Goal: Task Accomplishment & Management: Complete application form

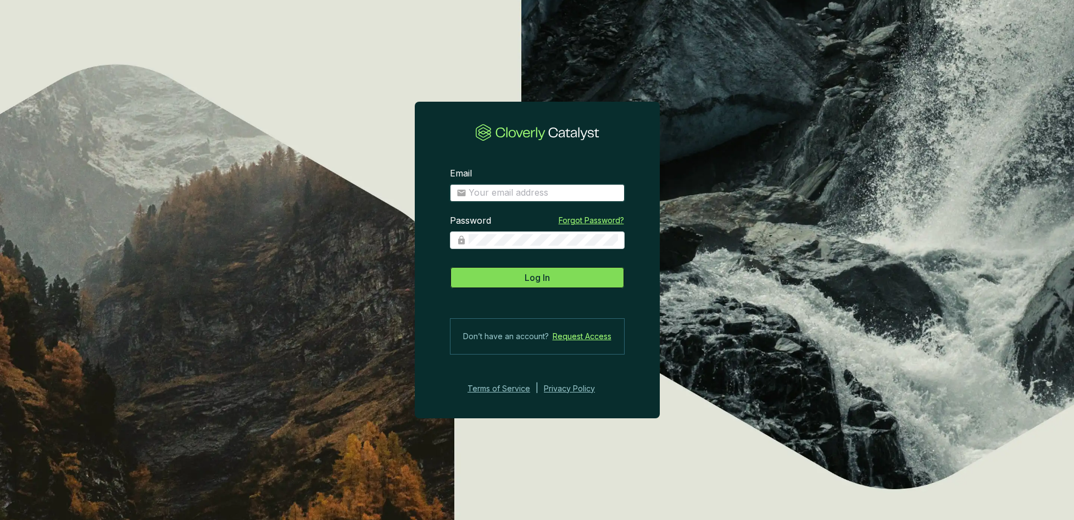
type input "[PERSON_NAME][EMAIL_ADDRESS][PERSON_NAME][DOMAIN_NAME]"
click at [566, 273] on button "Log In" at bounding box center [537, 278] width 175 height 22
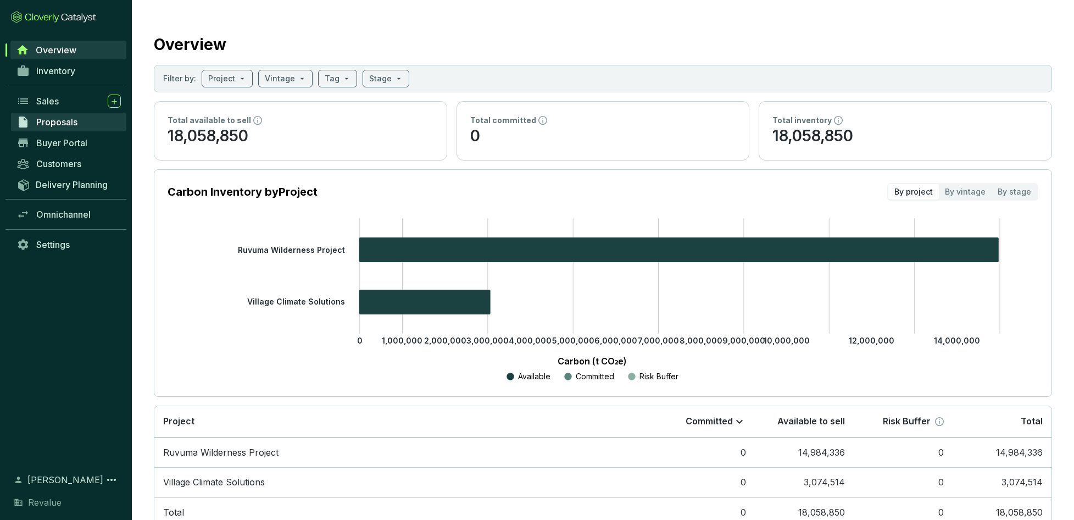
click at [103, 116] on link "Proposals" at bounding box center [68, 122] width 115 height 19
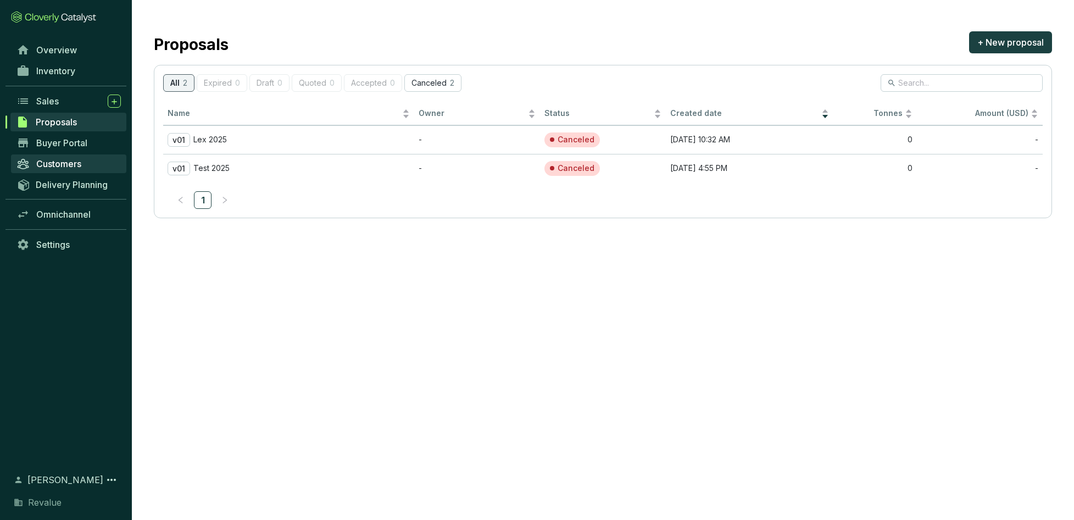
click at [68, 162] on span "Customers" at bounding box center [58, 163] width 45 height 11
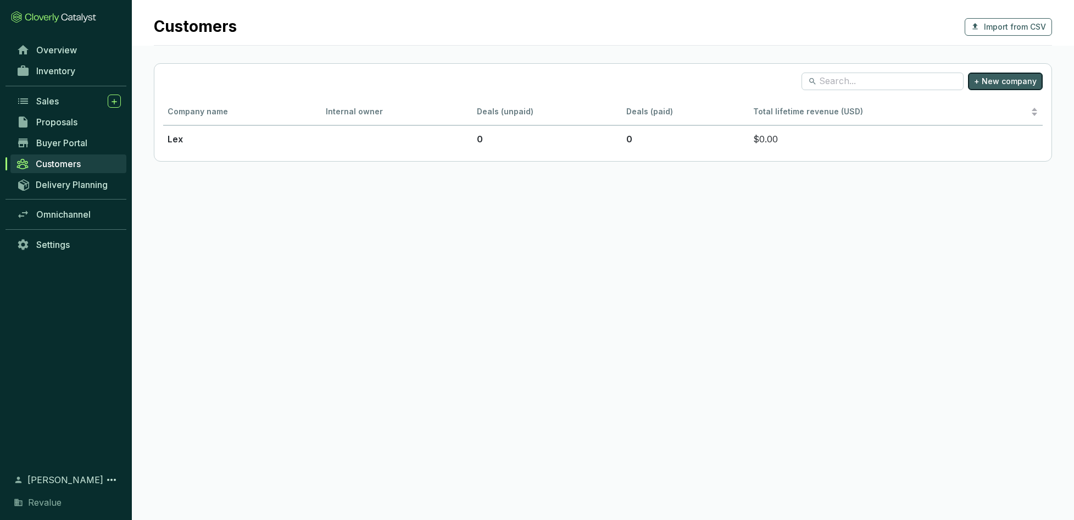
click at [1010, 81] on span "+ New company" at bounding box center [1005, 81] width 63 height 11
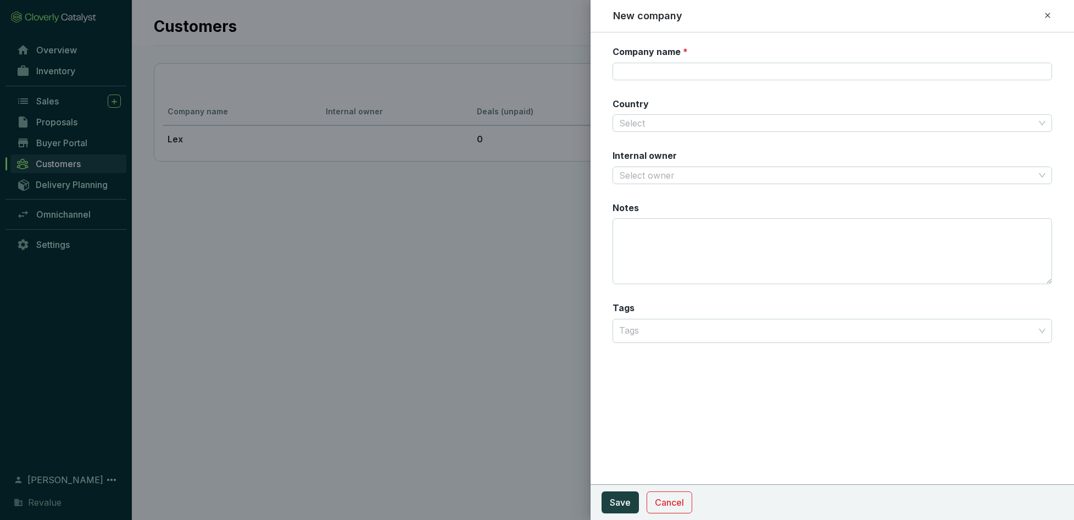
click at [1049, 16] on icon at bounding box center [1048, 15] width 9 height 13
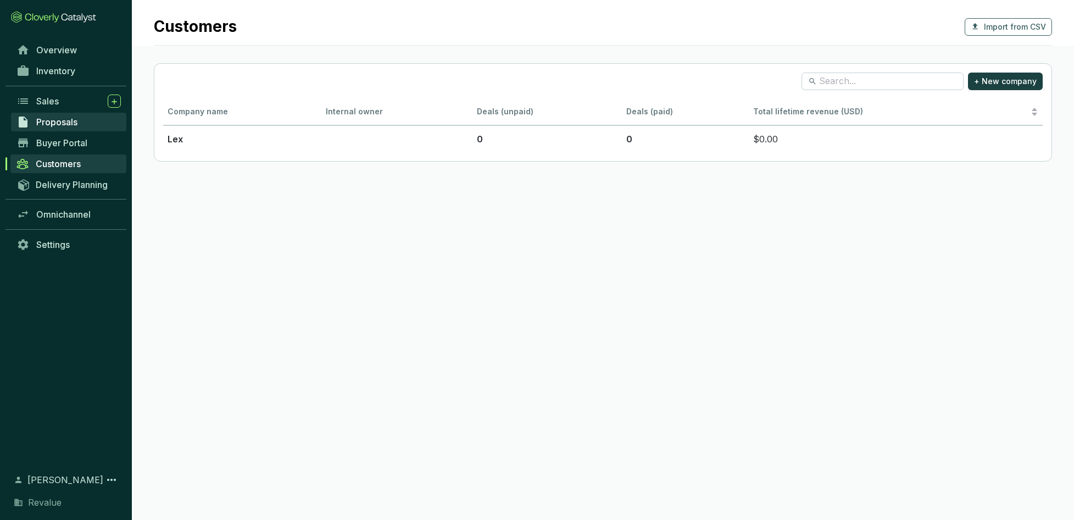
click at [95, 121] on link "Proposals" at bounding box center [68, 122] width 115 height 19
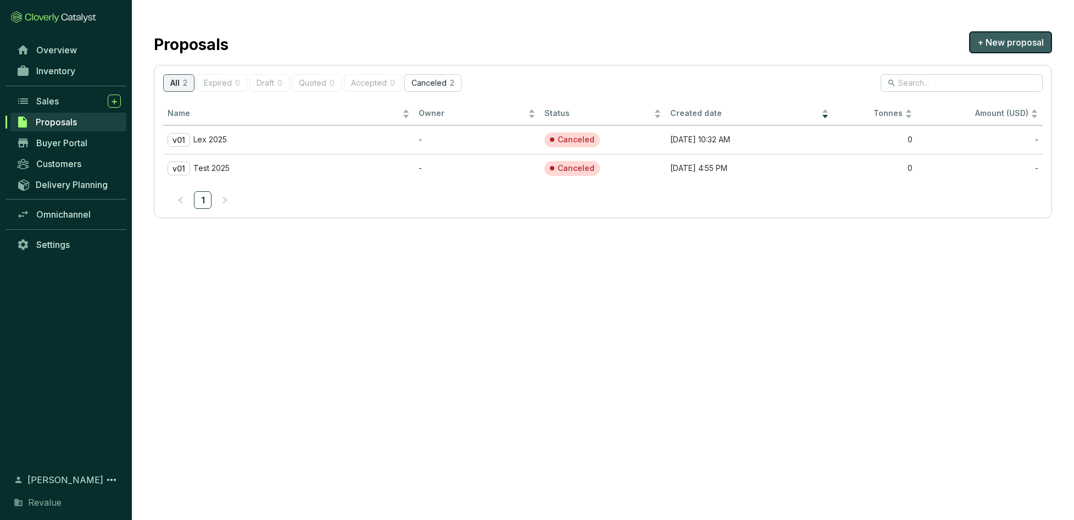
click at [1021, 40] on span "+ New proposal" at bounding box center [1011, 42] width 67 height 13
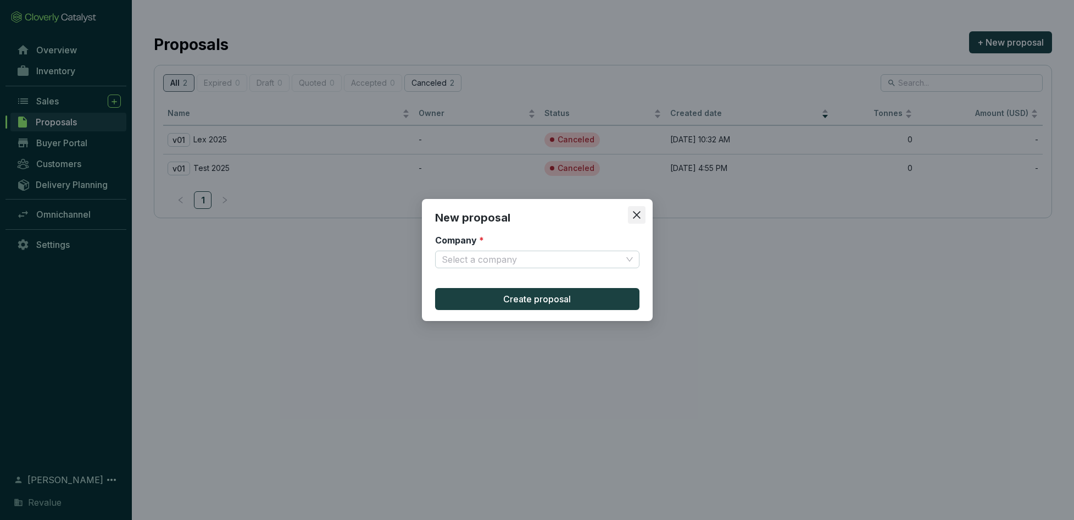
click at [634, 208] on button "Close" at bounding box center [637, 215] width 18 height 18
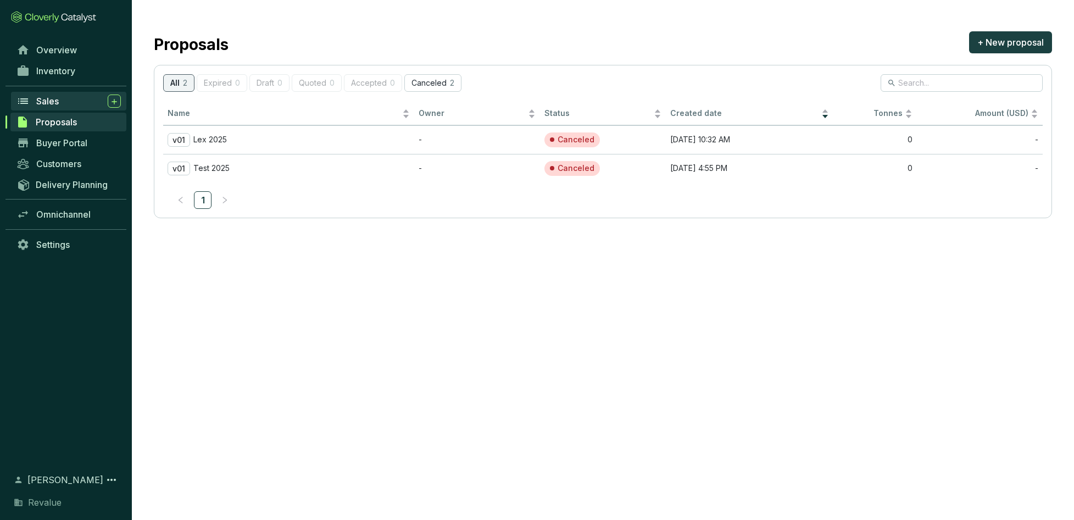
click at [49, 101] on span "Sales" at bounding box center [47, 101] width 23 height 11
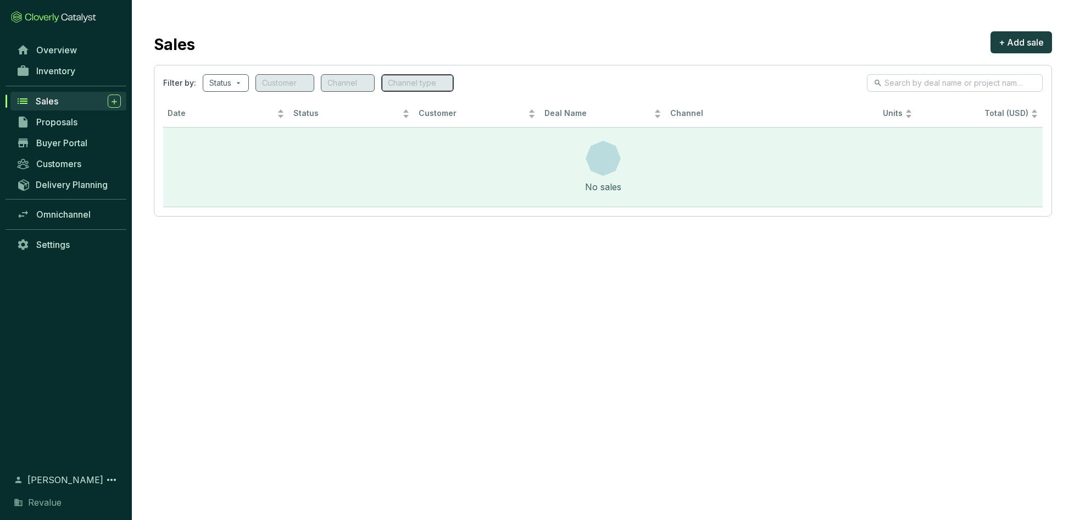
click at [413, 86] on div "Channel type" at bounding box center [417, 83] width 73 height 18
click at [219, 81] on input "search" at bounding box center [220, 83] width 22 height 16
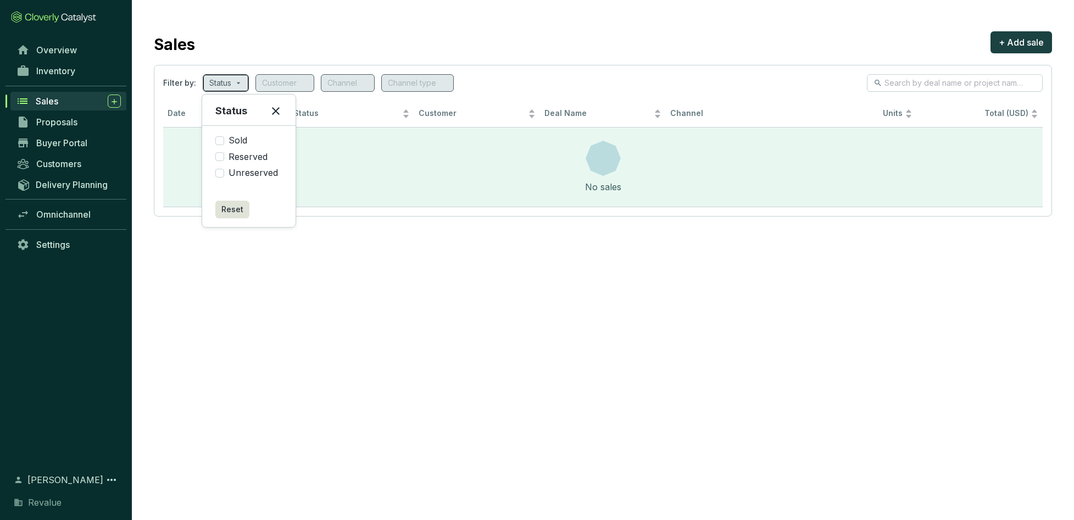
click at [219, 81] on input "search" at bounding box center [220, 83] width 22 height 16
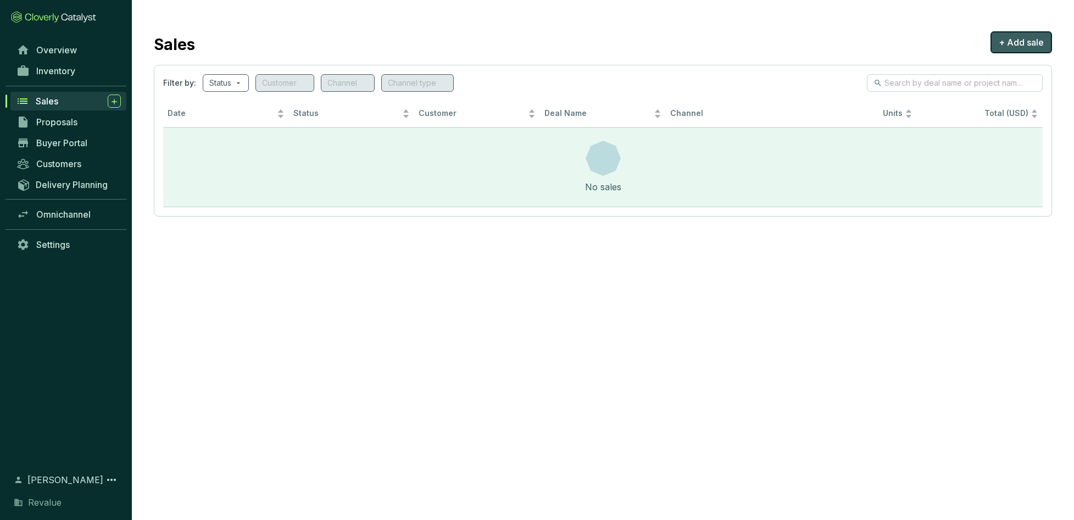
click at [1028, 48] on button "+ Add sale" at bounding box center [1022, 42] width 62 height 22
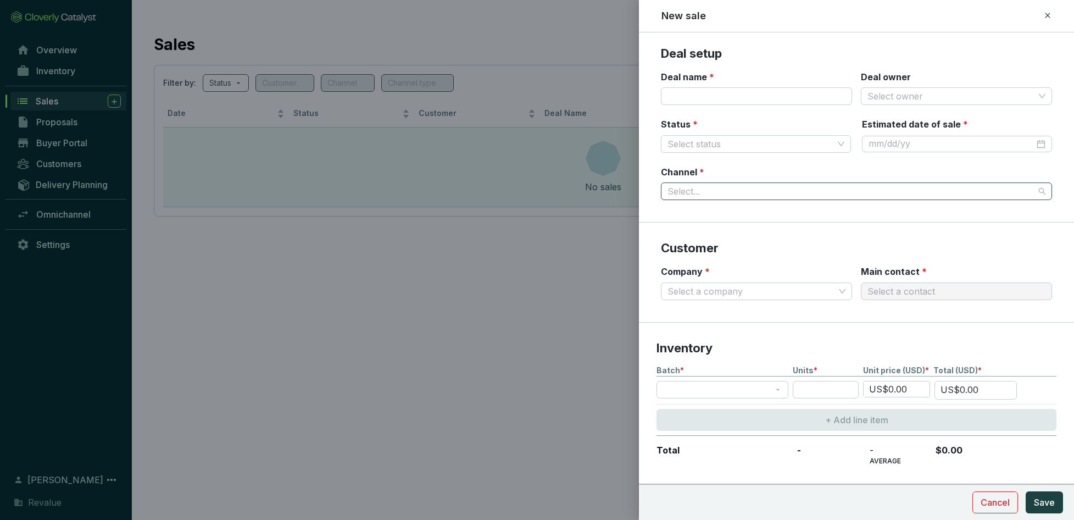
click at [753, 183] on input "Channel *" at bounding box center [851, 191] width 367 height 16
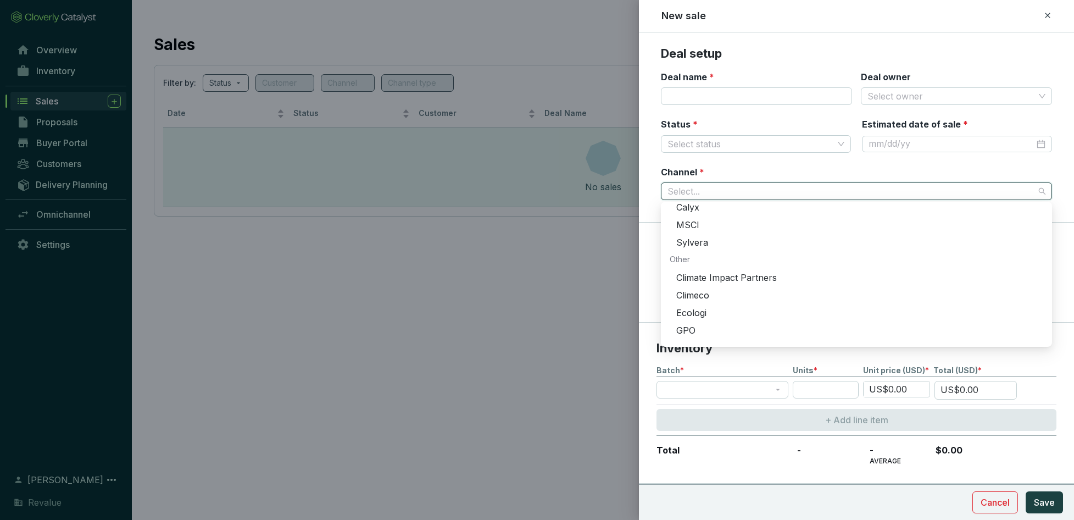
scroll to position [334, 0]
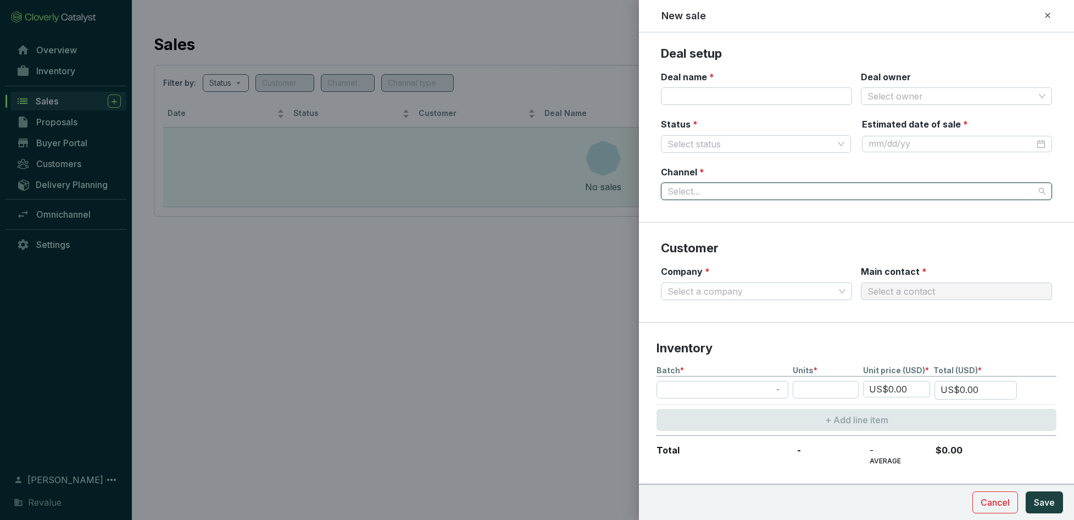
click at [794, 188] on input "Channel *" at bounding box center [851, 191] width 367 height 16
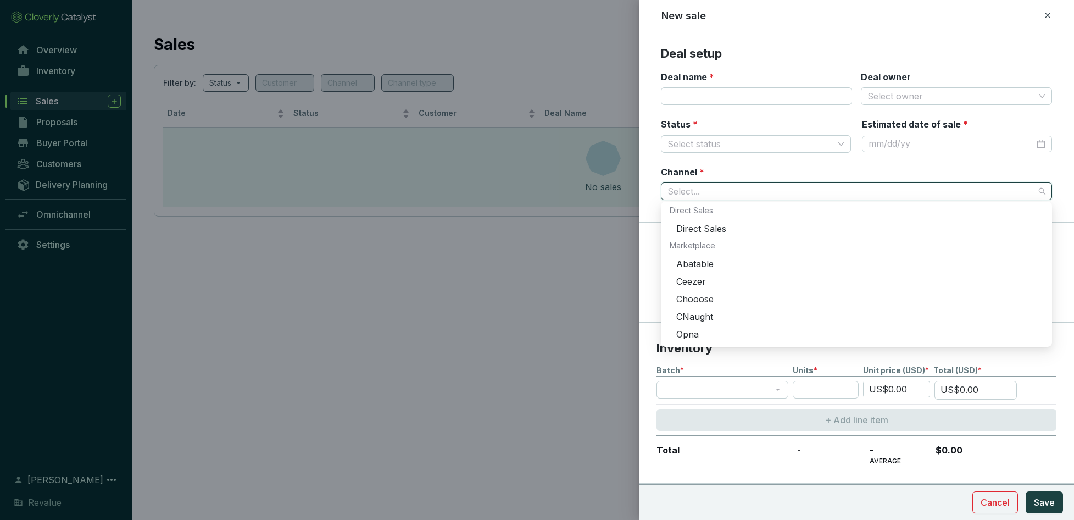
scroll to position [11, 0]
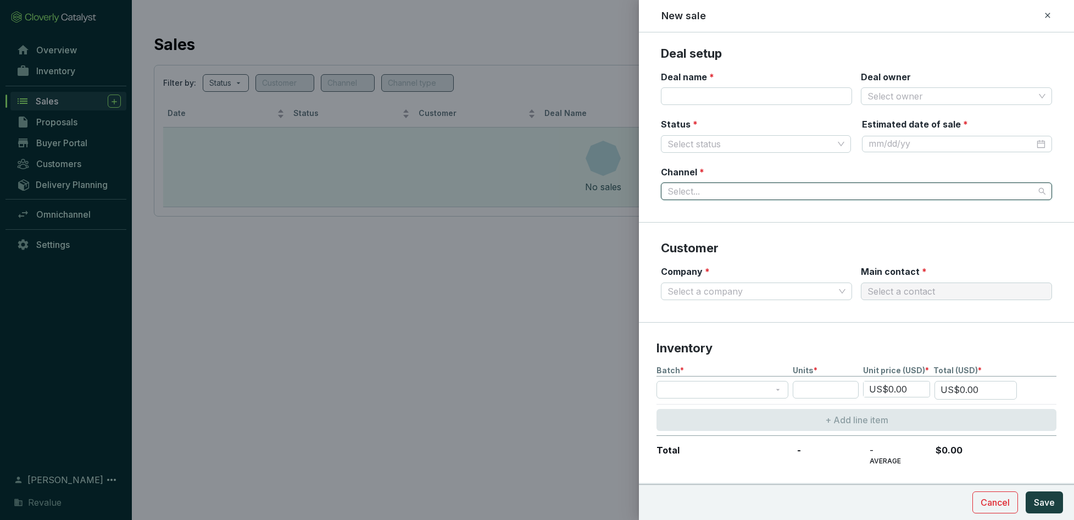
click at [751, 191] on input "Channel *" at bounding box center [851, 191] width 367 height 16
click at [722, 192] on input "Channel *" at bounding box center [851, 191] width 367 height 16
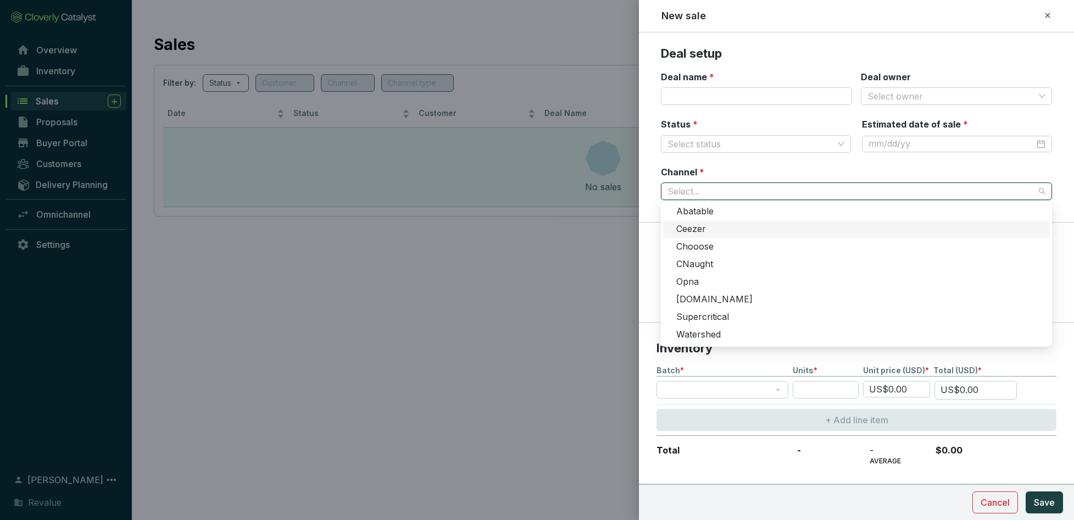
scroll to position [69, 0]
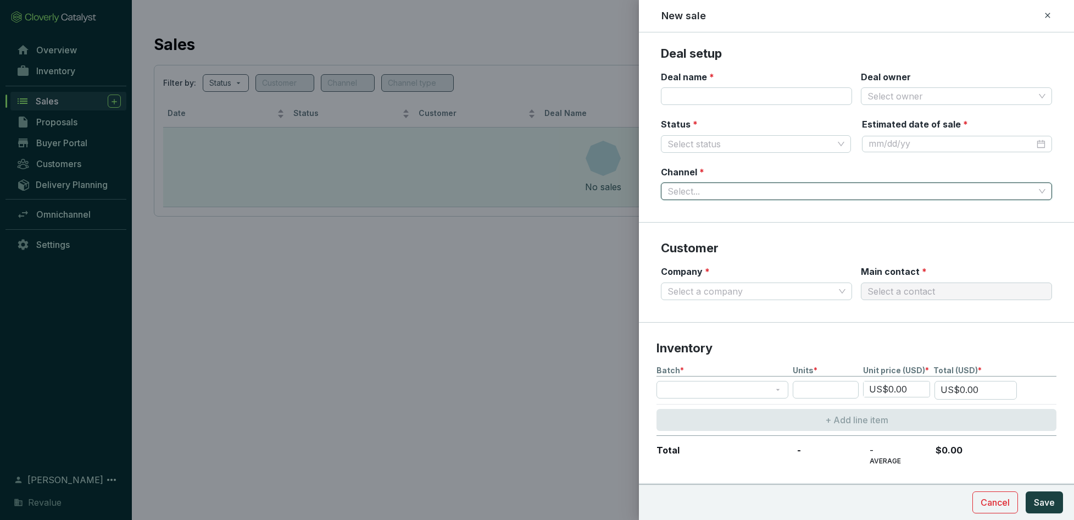
click at [905, 191] on input "Channel *" at bounding box center [851, 191] width 367 height 16
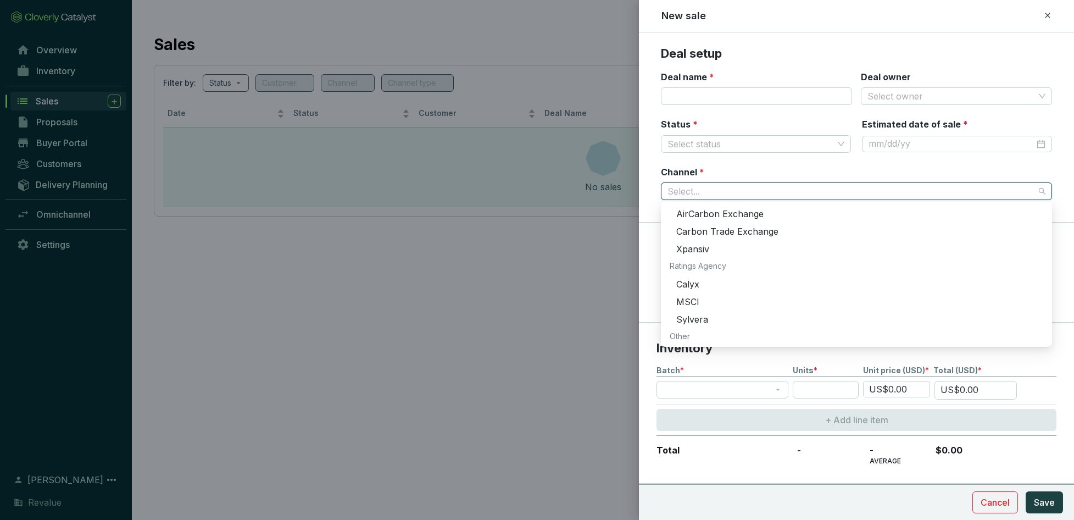
scroll to position [228, 0]
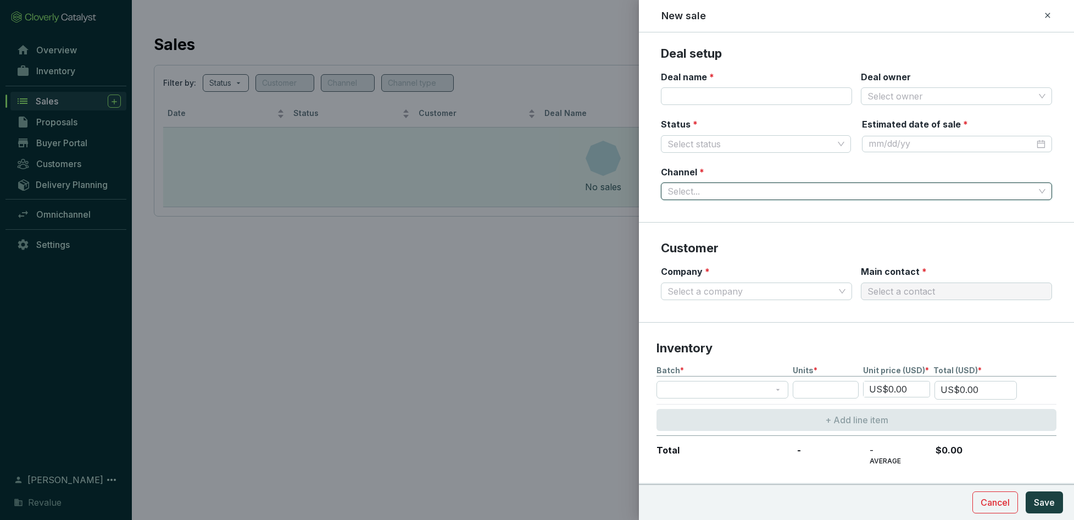
click at [762, 191] on input "Channel *" at bounding box center [851, 191] width 367 height 16
click at [814, 191] on input "Channel *" at bounding box center [851, 191] width 367 height 16
click at [721, 190] on input "Channel *" at bounding box center [851, 191] width 367 height 16
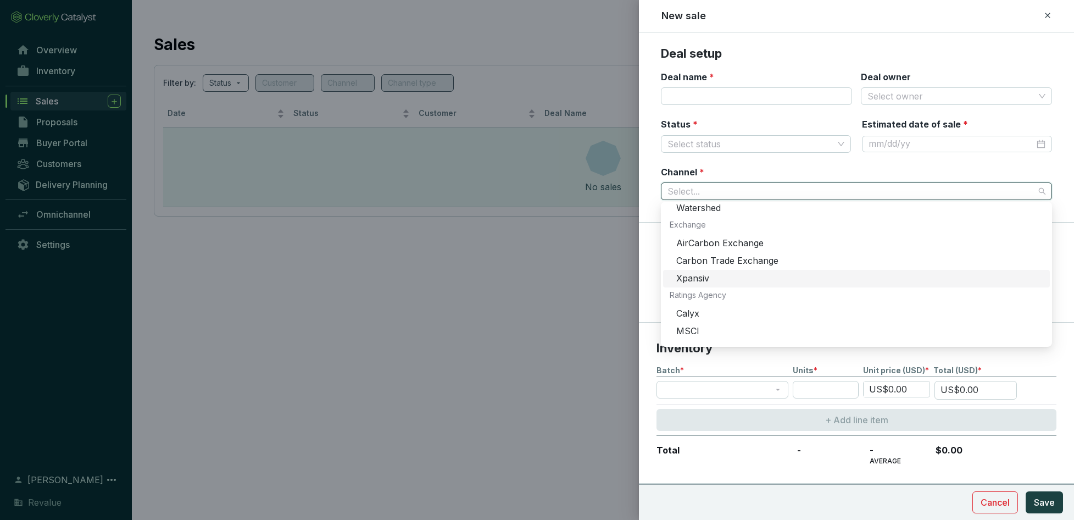
scroll to position [187, 0]
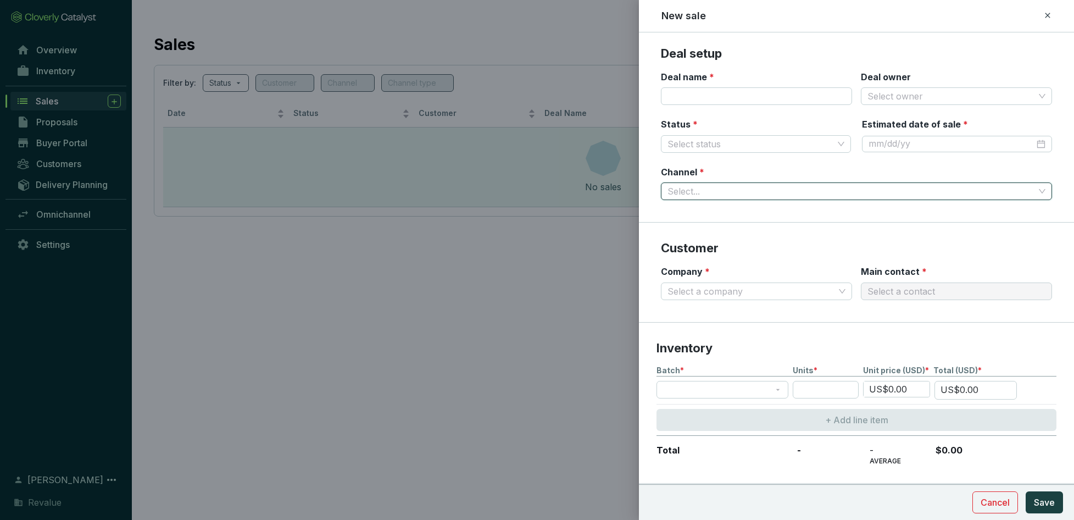
click at [774, 194] on input "Channel *" at bounding box center [851, 191] width 367 height 16
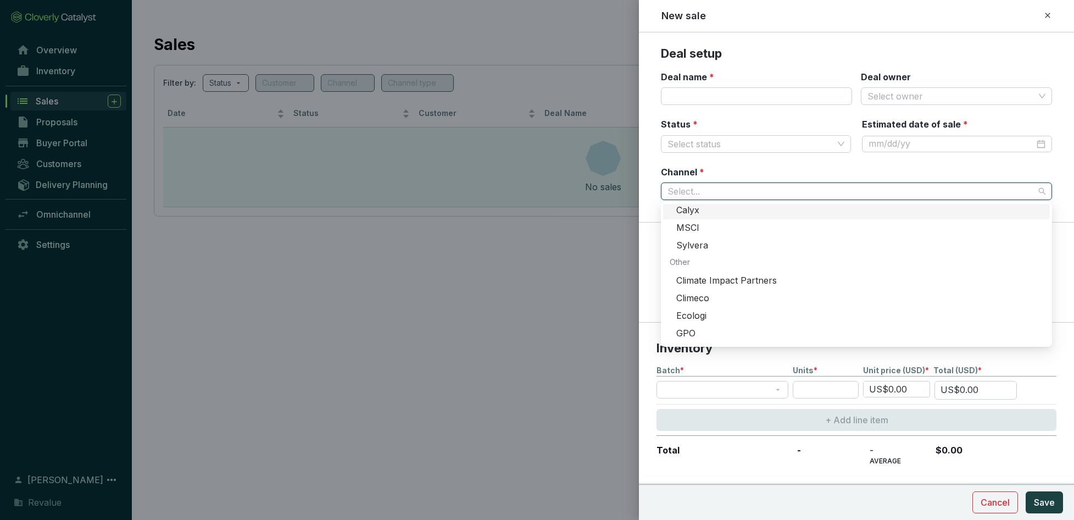
scroll to position [334, 0]
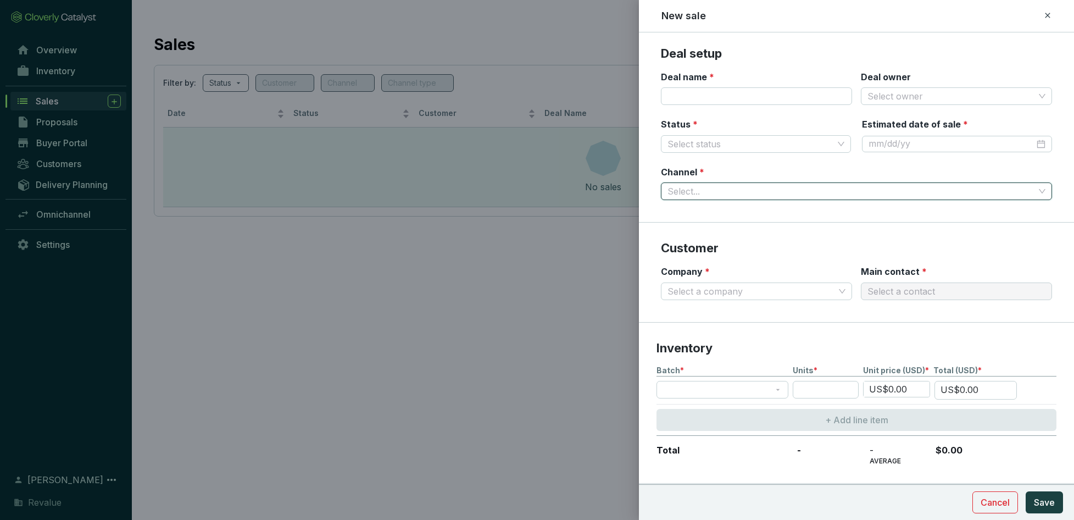
click at [846, 190] on input "Channel *" at bounding box center [851, 191] width 367 height 16
click at [719, 193] on input "Channel *" at bounding box center [851, 191] width 367 height 16
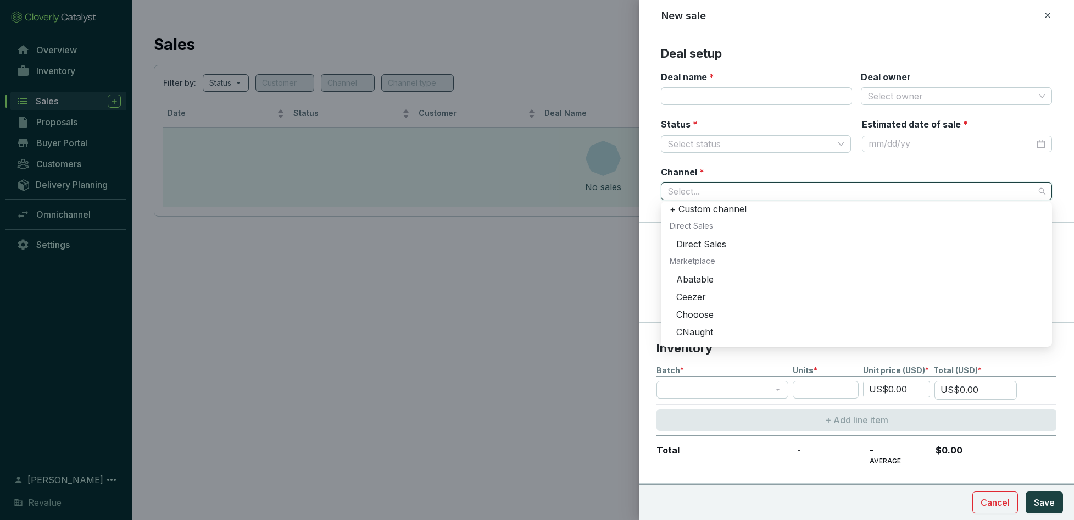
scroll to position [0, 0]
click at [733, 195] on input "Channel *" at bounding box center [851, 191] width 367 height 16
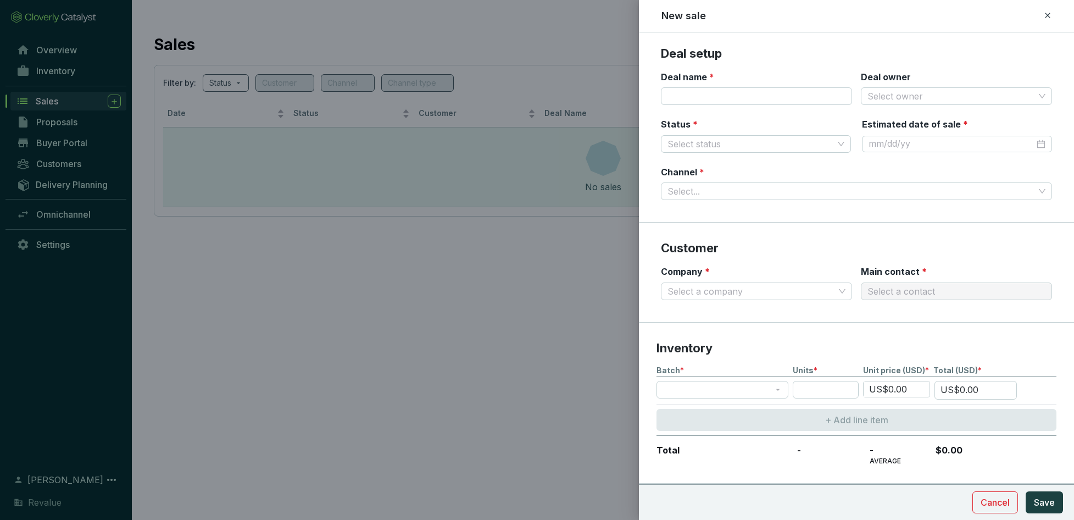
click at [744, 169] on div "Channel * Select..." at bounding box center [856, 183] width 391 height 35
